Goal: Task Accomplishment & Management: Manage account settings

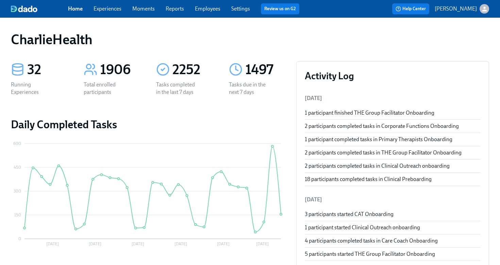
click at [202, 12] on link "Employees" at bounding box center [208, 8] width 26 height 6
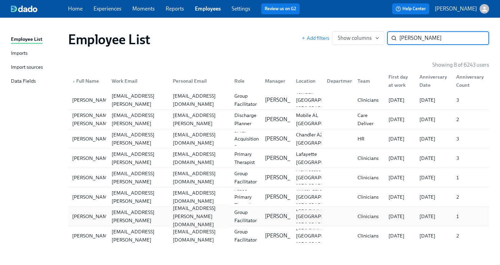
type input "dominique"
click at [172, 219] on div "dominique.n.vincent@gmail.com" at bounding box center [199, 216] width 59 height 25
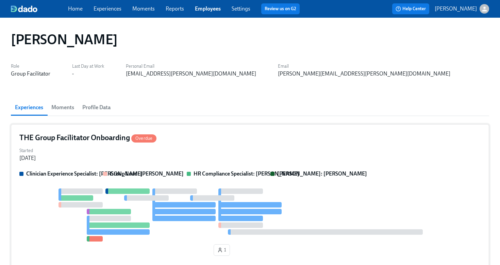
click at [185, 135] on div "THE Group Facilitator Onboarding Overdue" at bounding box center [250, 138] width 462 height 10
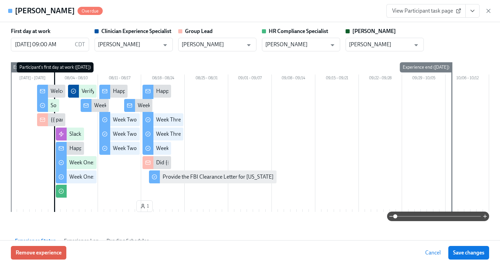
click at [475, 10] on icon "View task page" at bounding box center [472, 10] width 7 height 7
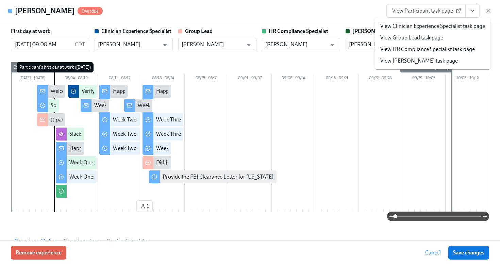
click at [455, 49] on link "View HR Compliance Specialist task page" at bounding box center [428, 49] width 95 height 7
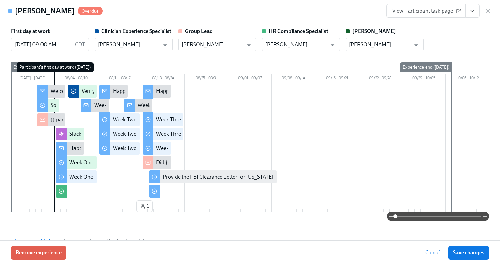
click at [489, 9] on icon "button" at bounding box center [488, 10] width 7 height 7
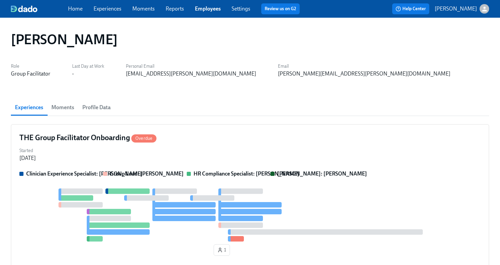
click at [201, 10] on link "Employees" at bounding box center [208, 8] width 26 height 6
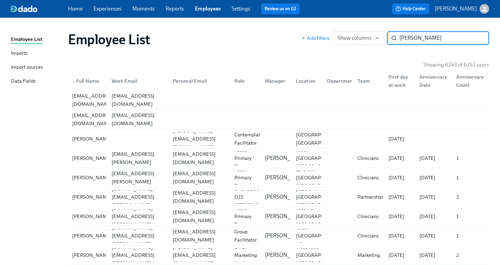
type input "sarah mathis"
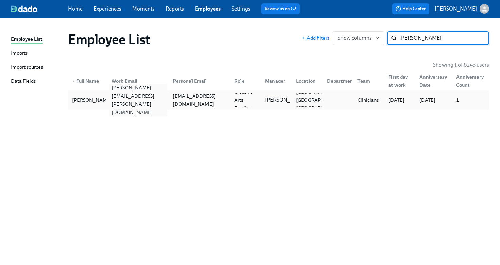
click at [164, 104] on div "sarah.mathis@charliehealth.com" at bounding box center [137, 100] width 62 height 14
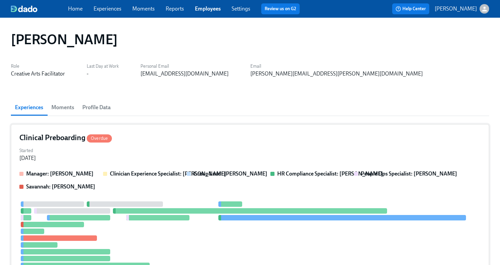
click at [357, 150] on div "Started Jul 29, 2025" at bounding box center [250, 154] width 462 height 16
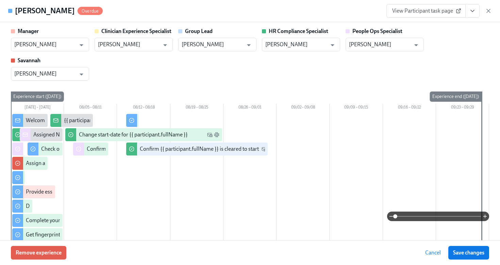
click at [470, 13] on icon "View task page" at bounding box center [472, 10] width 7 height 7
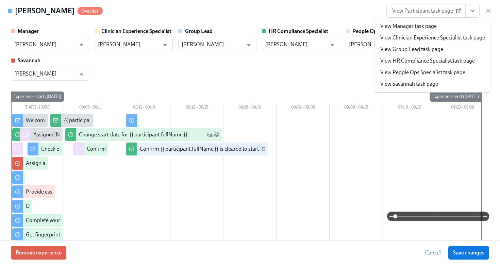
click at [452, 65] on li "View HR Compliance Specialist task page" at bounding box center [433, 61] width 116 height 12
click at [426, 64] on link "View HR Compliance Specialist task page" at bounding box center [428, 60] width 95 height 7
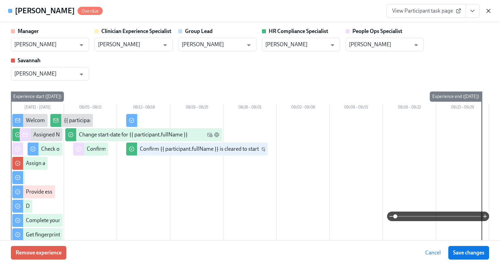
click at [490, 9] on icon "button" at bounding box center [488, 10] width 7 height 7
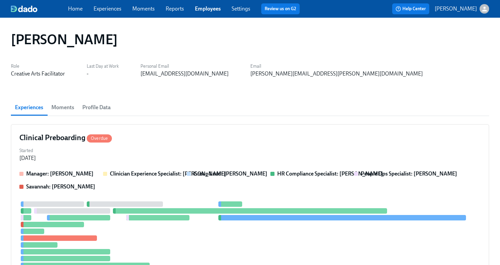
click at [213, 9] on link "Employees" at bounding box center [208, 8] width 26 height 6
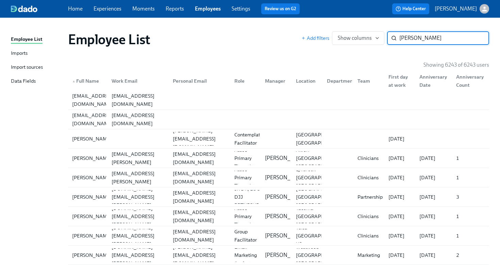
type input "kimberly adams"
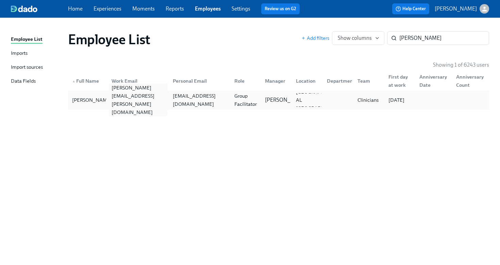
click at [136, 103] on div "kimberly.adams@charliehealth.com" at bounding box center [138, 100] width 59 height 33
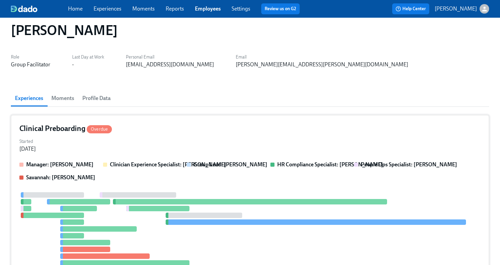
scroll to position [10, 0]
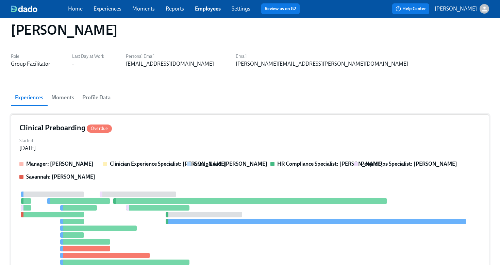
click at [204, 133] on div "Clinical Preboarding Overdue Started Aug 01, 2025 Manager: Mandee McKelvey Clin…" at bounding box center [250, 209] width 479 height 190
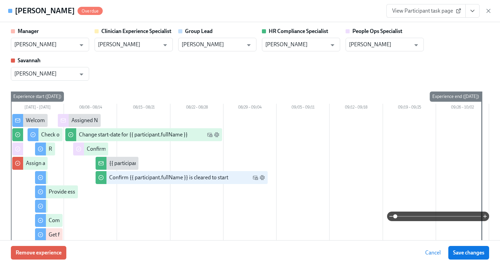
click at [470, 11] on icon "View task page" at bounding box center [472, 10] width 7 height 7
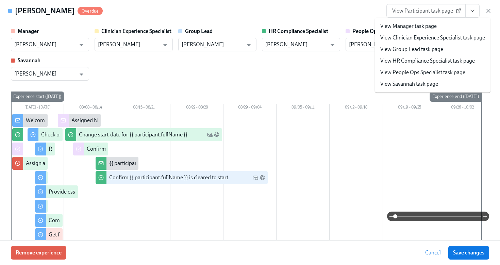
click at [449, 62] on link "View HR Compliance Specialist task page" at bounding box center [428, 60] width 95 height 7
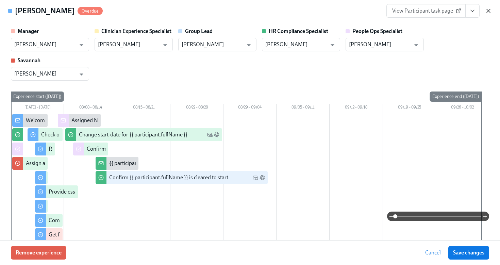
click at [489, 11] on icon "button" at bounding box center [488, 10] width 3 height 3
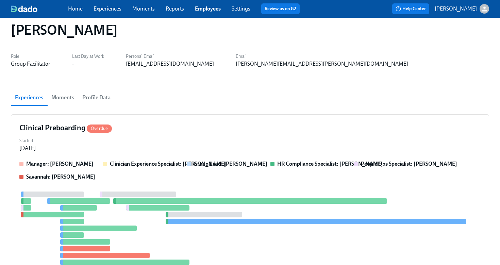
click at [204, 8] on link "Employees" at bounding box center [208, 8] width 26 height 6
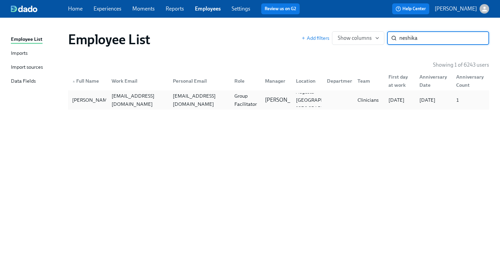
type input "neshika"
click at [202, 101] on div "coneydevine@gmail.com" at bounding box center [199, 100] width 59 height 16
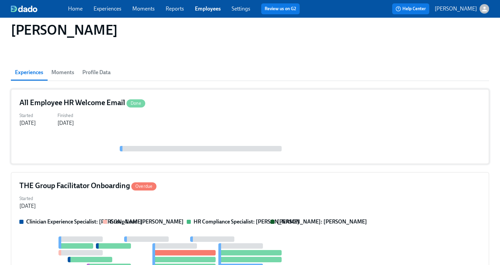
scroll to position [46, 0]
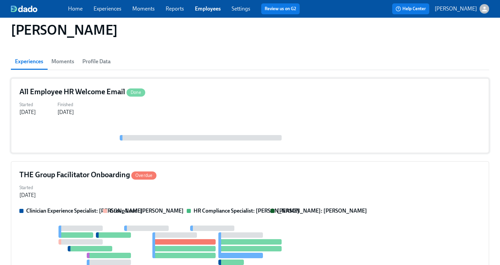
click at [228, 176] on div "THE Group Facilitator Onboarding Overdue" at bounding box center [250, 175] width 462 height 10
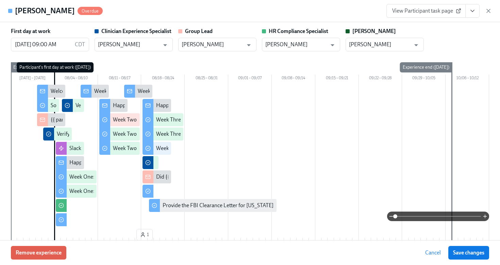
click at [470, 11] on icon "View task page" at bounding box center [472, 10] width 7 height 7
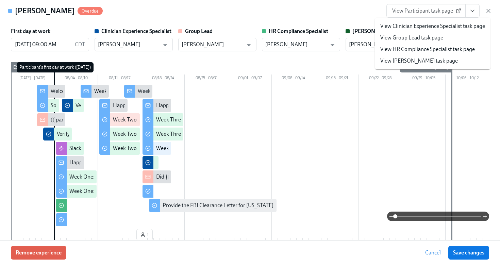
click at [449, 47] on link "View HR Compliance Specialist task page" at bounding box center [428, 49] width 95 height 7
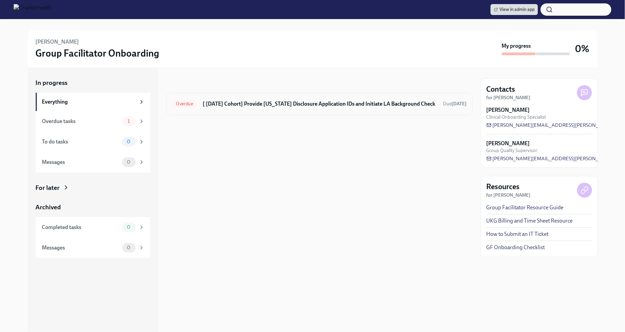
click at [309, 104] on h6 "[ Aug 4th Cohort] Provide Utah Disclosure Application IDs and Initiate LA Backg…" at bounding box center [320, 103] width 235 height 7
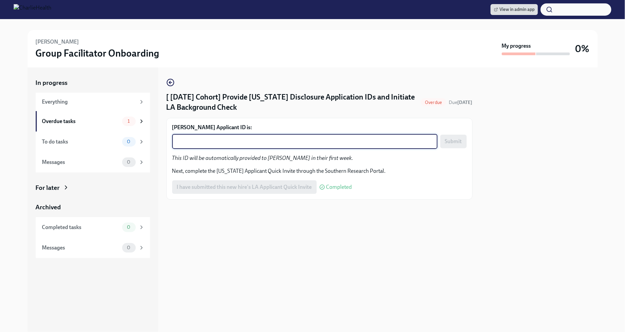
click at [289, 142] on textarea "Dominique Vincent's Applicant ID is:" at bounding box center [304, 141] width 257 height 8
paste textarea "1242258"
type textarea "1242258"
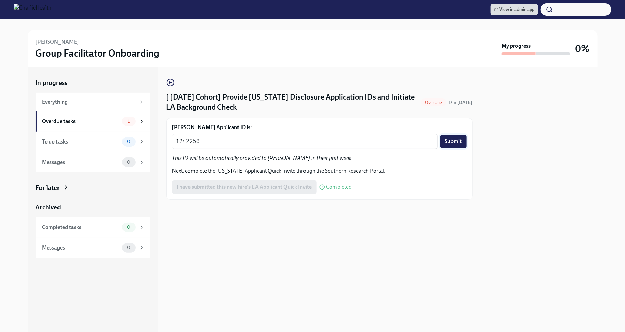
click at [460, 140] on span "Submit" at bounding box center [453, 141] width 17 height 7
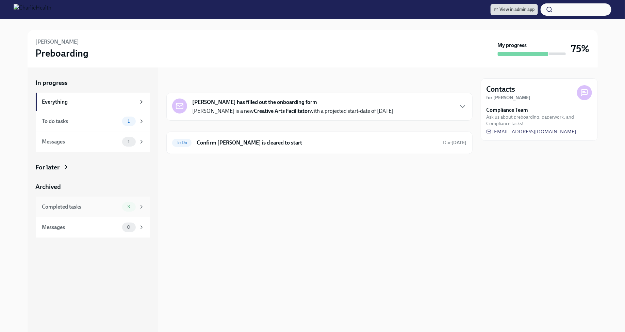
click at [135, 208] on div "3" at bounding box center [133, 207] width 22 height 10
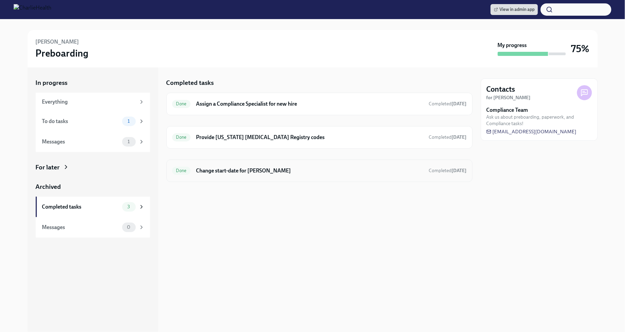
click at [262, 170] on h6 "Change start-date for [PERSON_NAME]" at bounding box center [309, 170] width 227 height 7
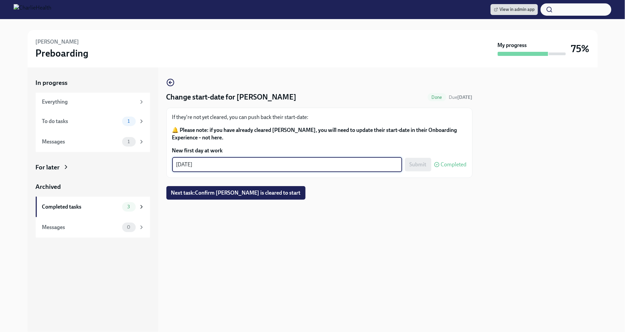
click at [191, 166] on textarea "[DATE]" at bounding box center [287, 164] width 222 height 8
type textarea "08/25/2025"
click at [419, 161] on span "Submit" at bounding box center [418, 164] width 17 height 7
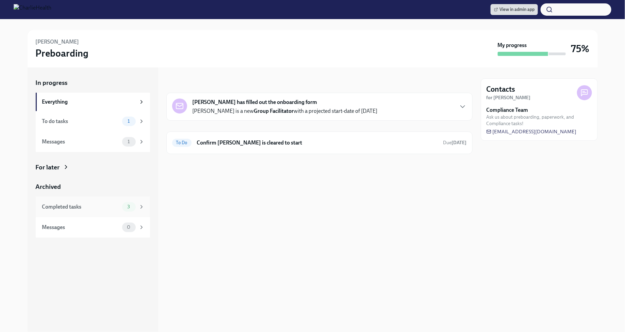
click at [129, 208] on span "3" at bounding box center [128, 206] width 11 height 5
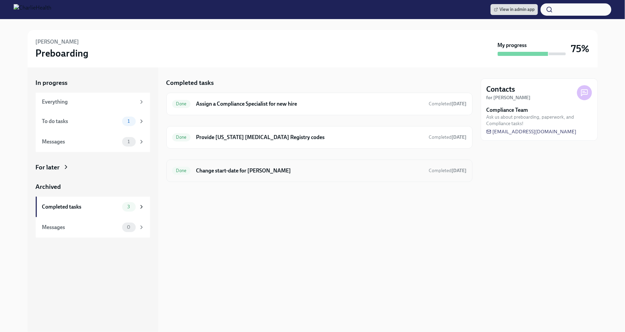
click at [332, 172] on h6 "Change start-date for Kimberly Adams" at bounding box center [309, 170] width 227 height 7
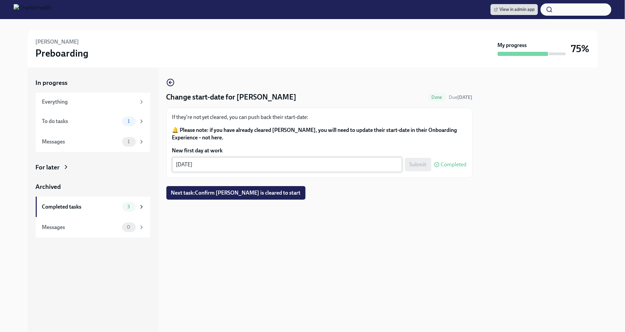
click at [191, 165] on textarea "08/19/2025" at bounding box center [287, 164] width 222 height 8
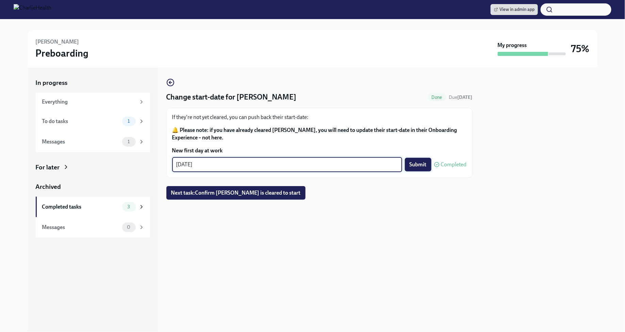
type textarea "08/25/2025"
click at [423, 167] on span "Submit" at bounding box center [418, 164] width 17 height 7
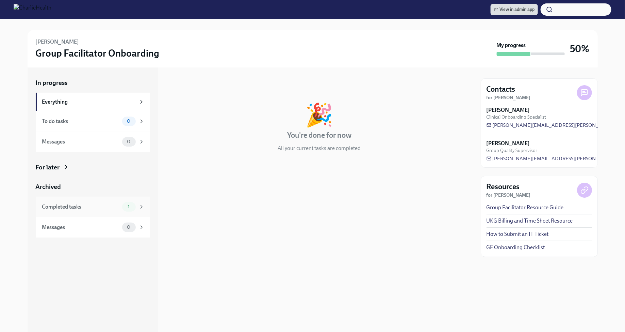
click at [132, 207] on span "1" at bounding box center [129, 206] width 10 height 5
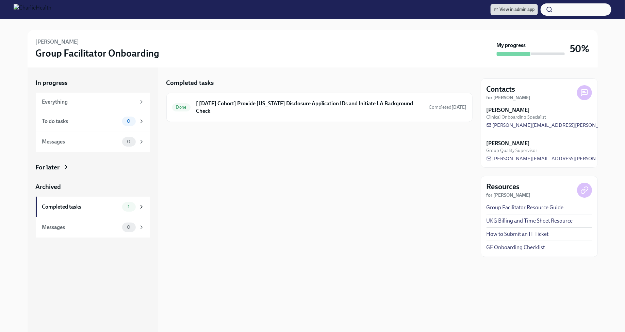
click at [62, 167] on div "For later" at bounding box center [93, 167] width 114 height 9
